Goal: Transaction & Acquisition: Download file/media

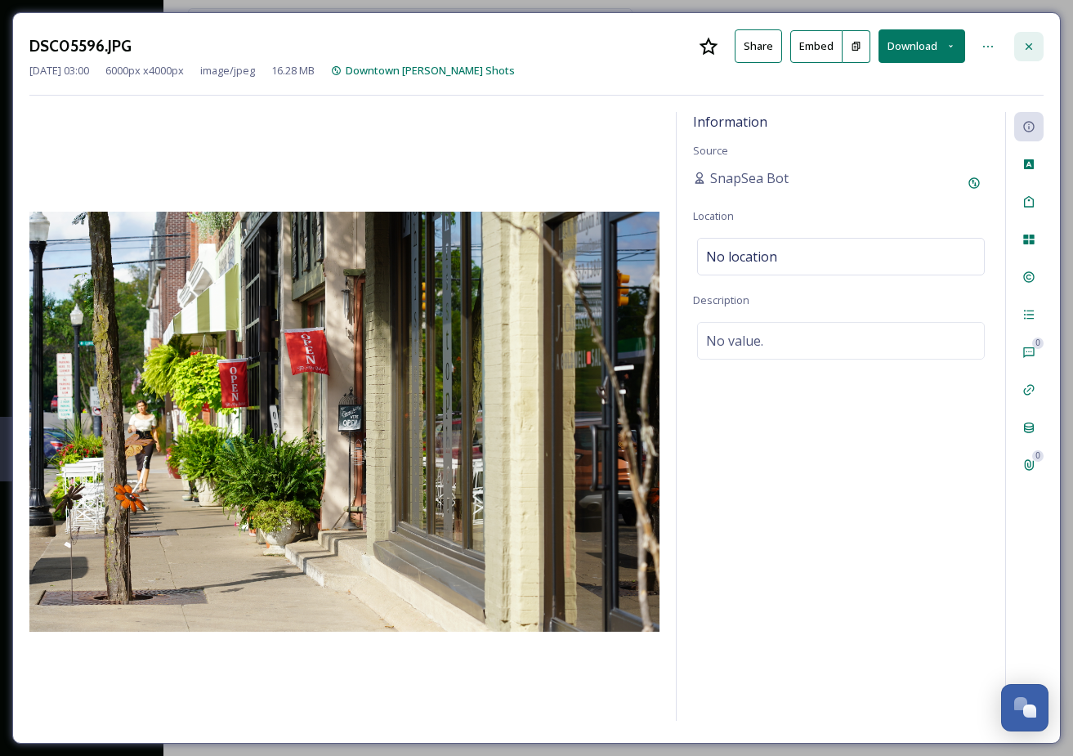
click at [1022, 45] on icon at bounding box center [1028, 46] width 13 height 13
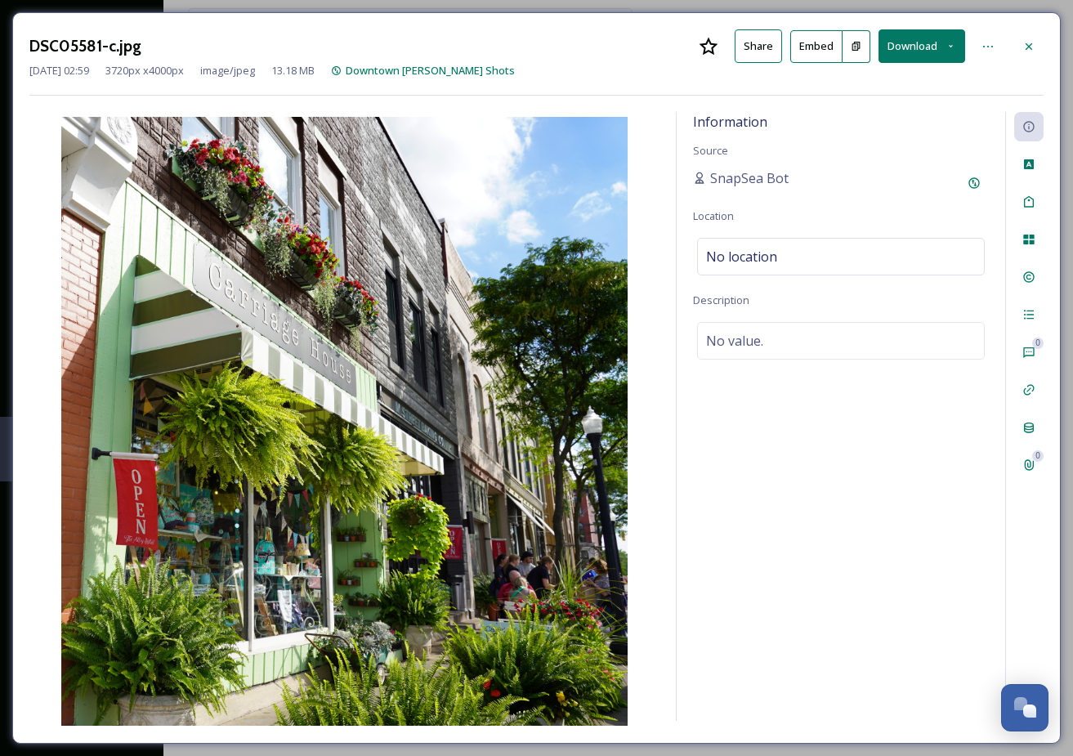
click at [934, 45] on button "Download" at bounding box center [921, 46] width 87 height 34
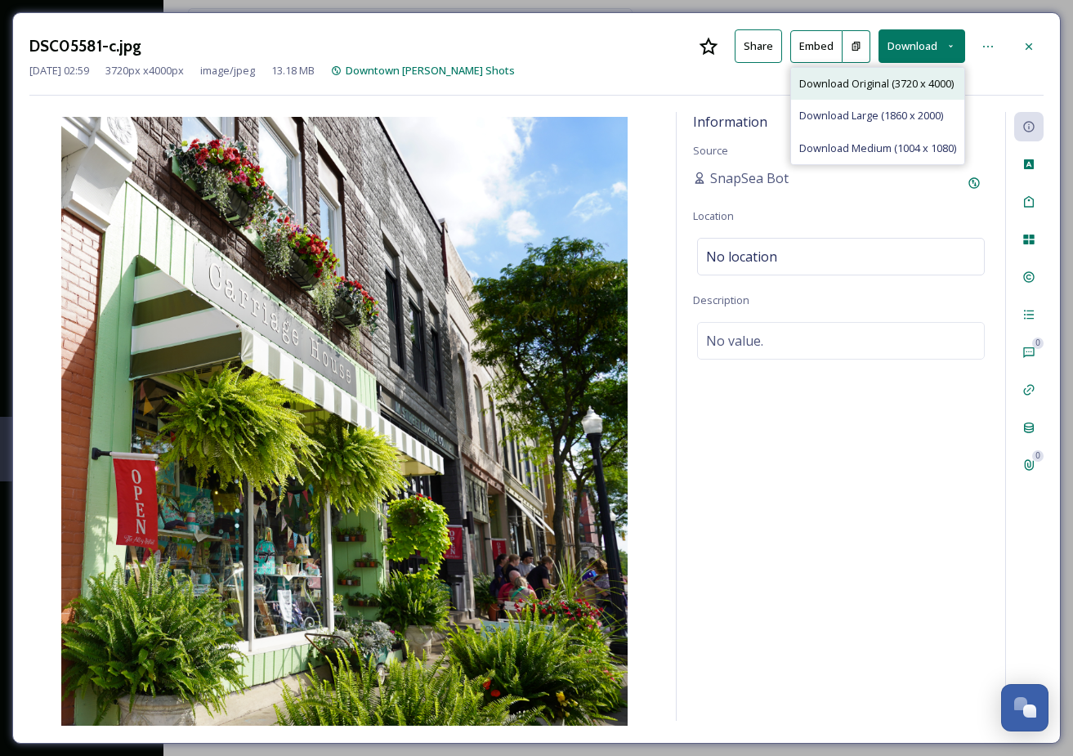
click at [907, 82] on span "Download Original (3720 x 4000)" at bounding box center [876, 84] width 154 height 16
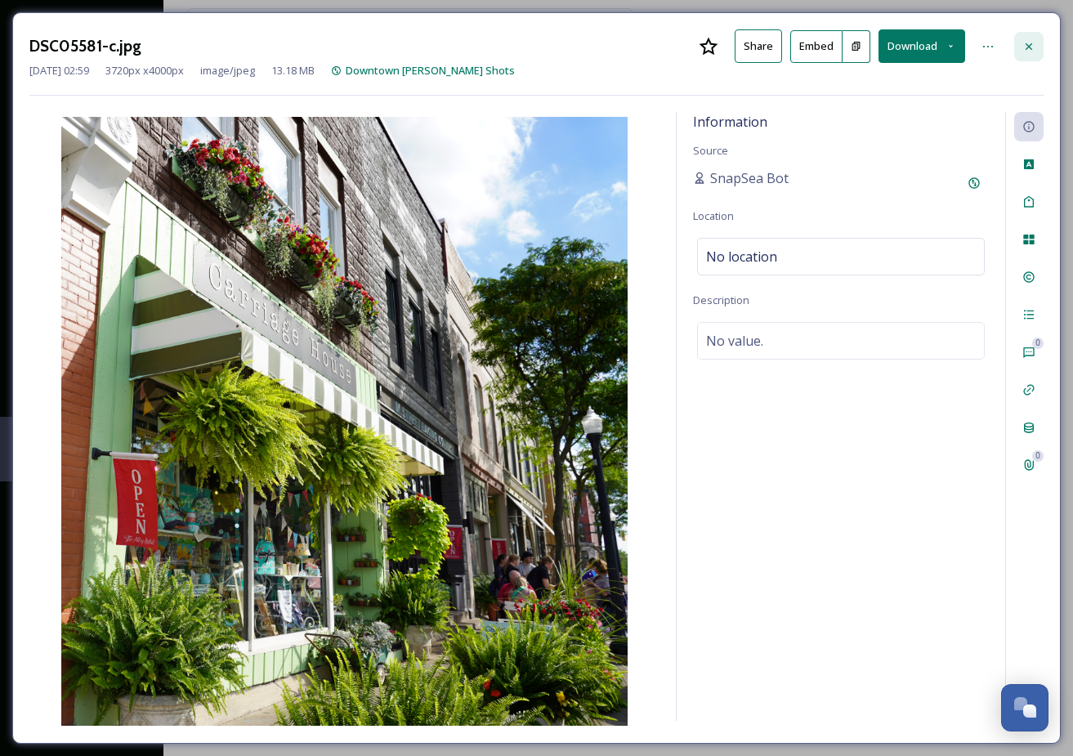
click at [1030, 47] on icon at bounding box center [1028, 46] width 13 height 13
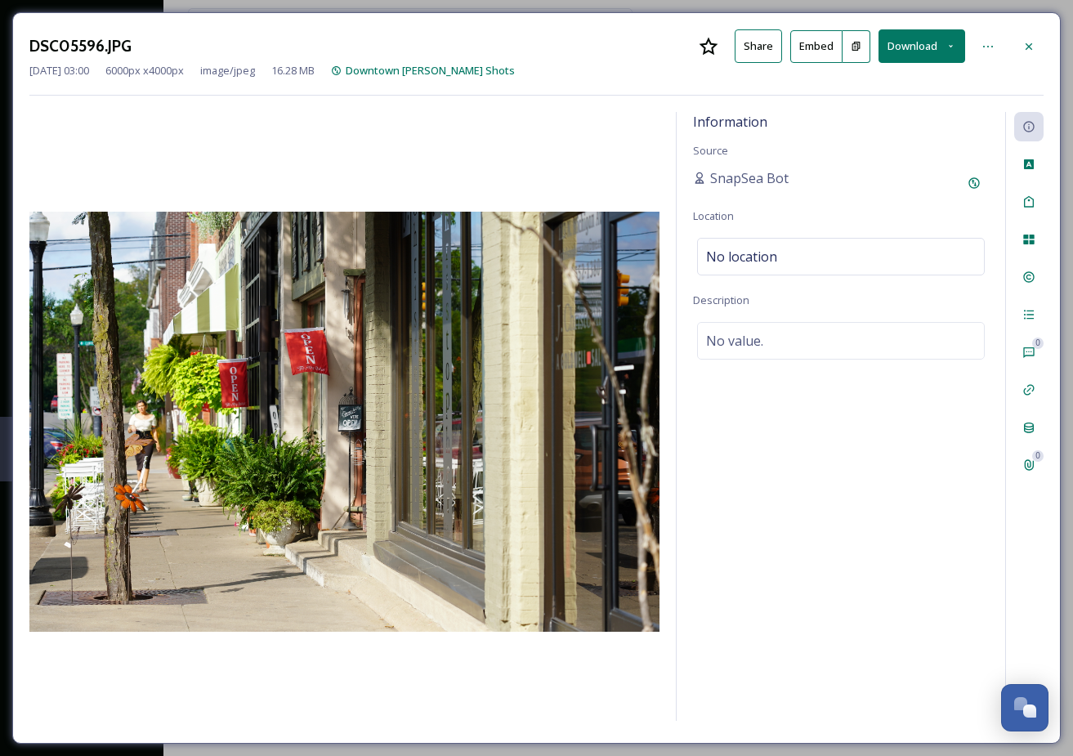
click at [933, 43] on button "Download" at bounding box center [921, 46] width 87 height 34
click at [864, 84] on span "Download Original (6000 x 4000)" at bounding box center [879, 84] width 154 height 16
click at [1028, 47] on icon at bounding box center [1028, 46] width 13 height 13
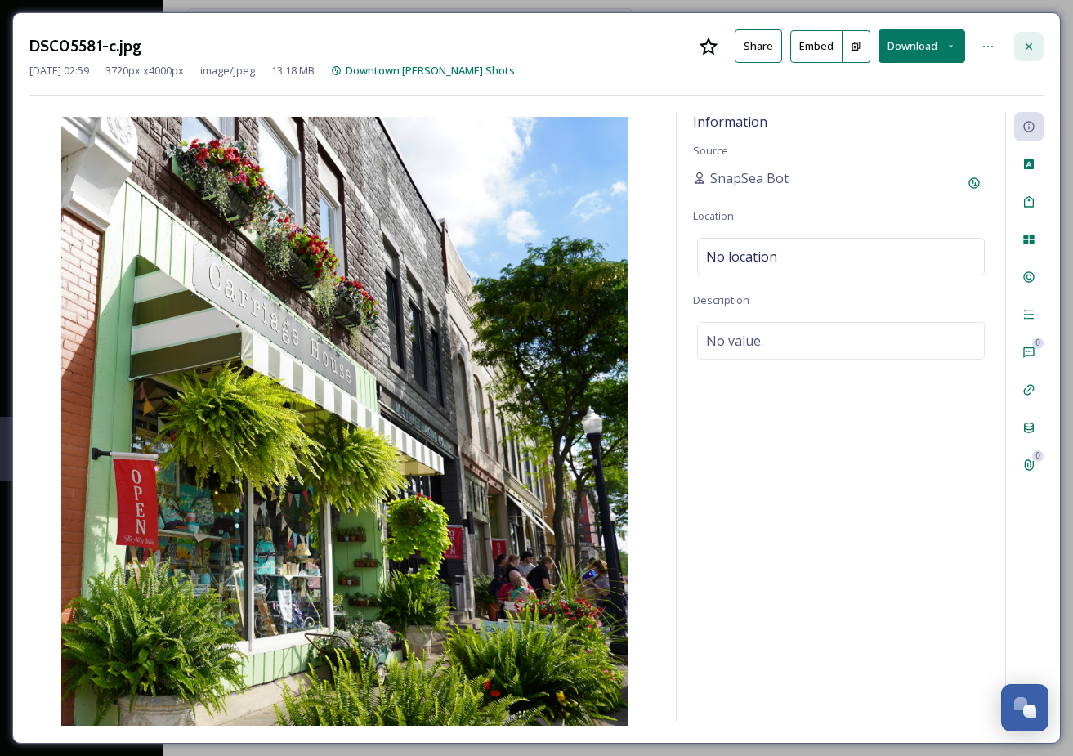
click at [1029, 44] on icon at bounding box center [1028, 46] width 13 height 13
